Goal: Check status

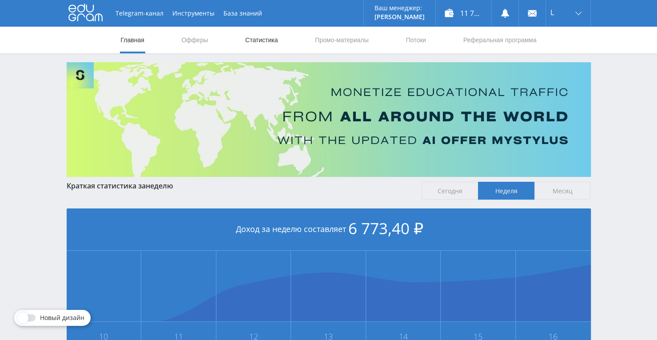
click at [264, 44] on link "Статистика" at bounding box center [261, 40] width 35 height 27
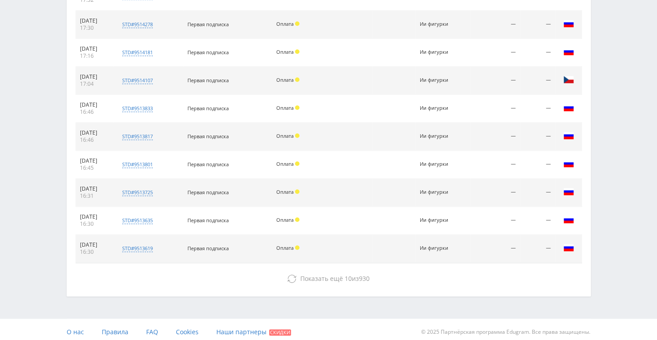
scroll to position [404, 0]
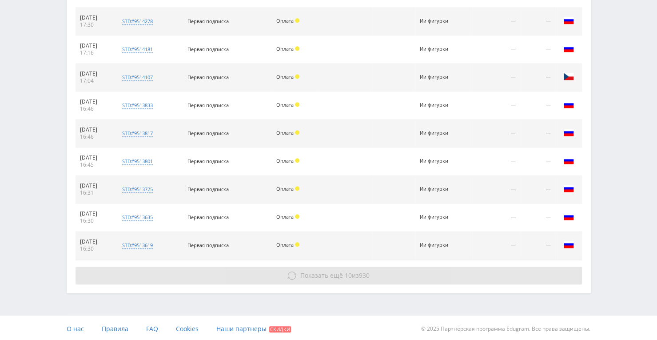
click at [331, 278] on button "Показать ещё 10 из 930" at bounding box center [329, 276] width 507 height 18
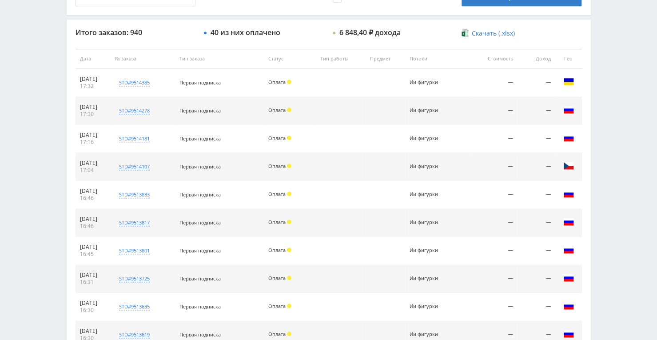
scroll to position [271, 0]
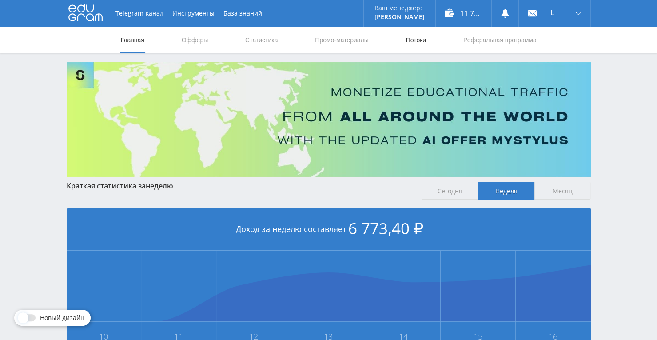
click at [425, 40] on link "Потоки" at bounding box center [416, 40] width 22 height 27
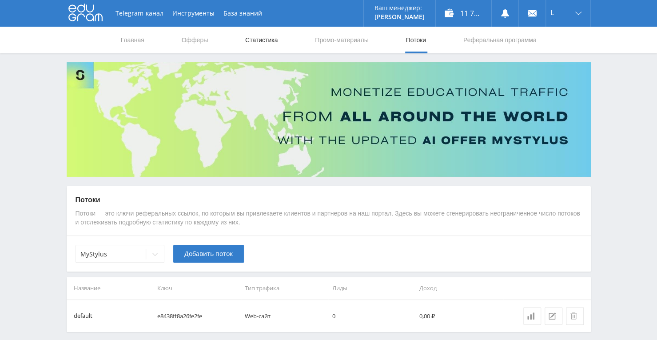
click at [255, 35] on link "Статистика" at bounding box center [261, 40] width 35 height 27
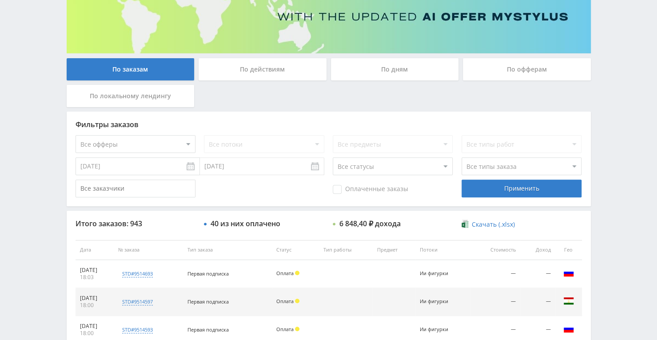
scroll to position [137, 0]
